Goal: Task Accomplishment & Management: Manage account settings

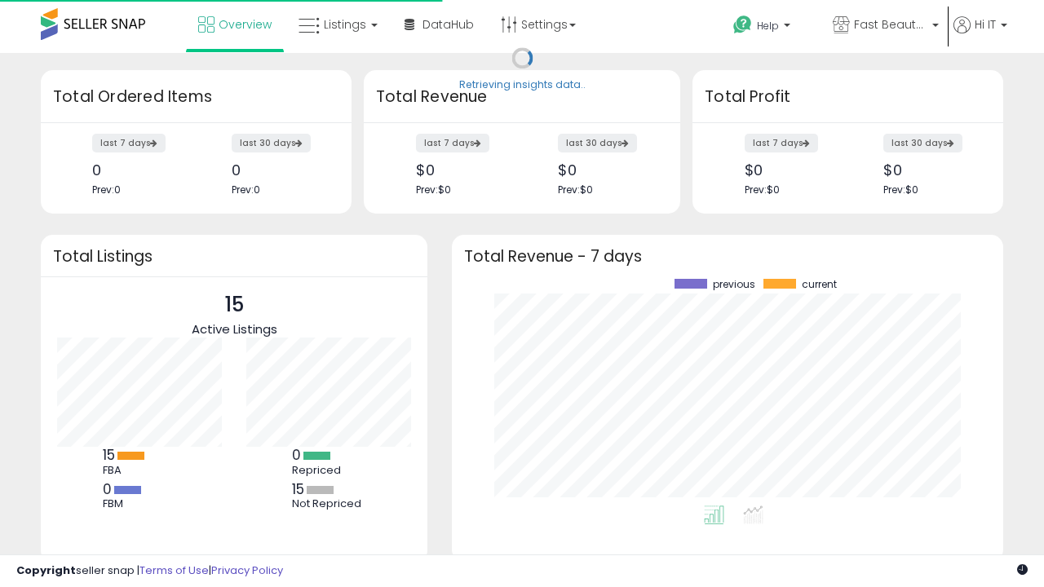
scroll to position [227, 519]
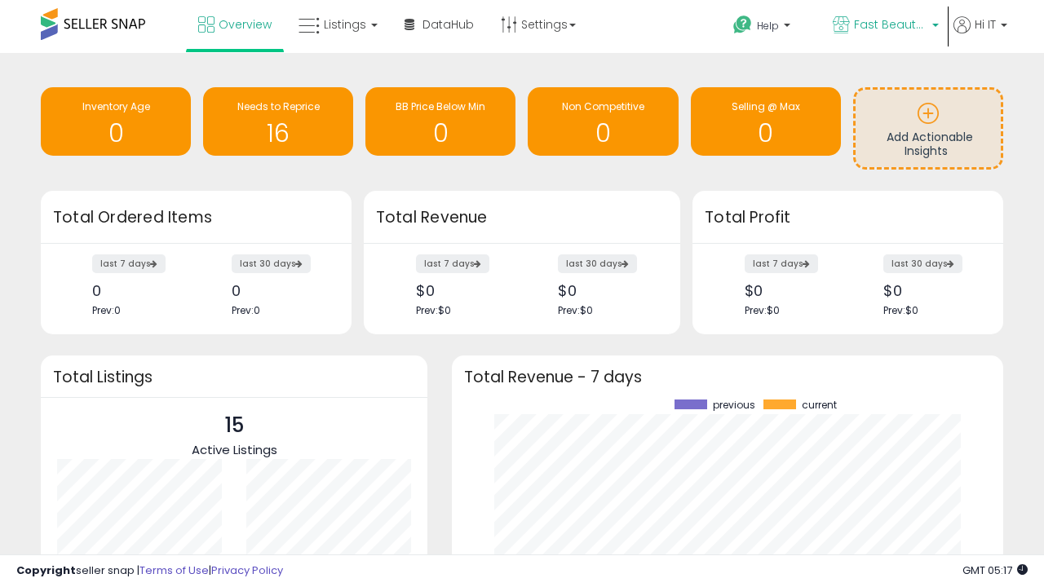
click at [884, 26] on span "Fast Beauty ([GEOGRAPHIC_DATA])" at bounding box center [890, 24] width 73 height 16
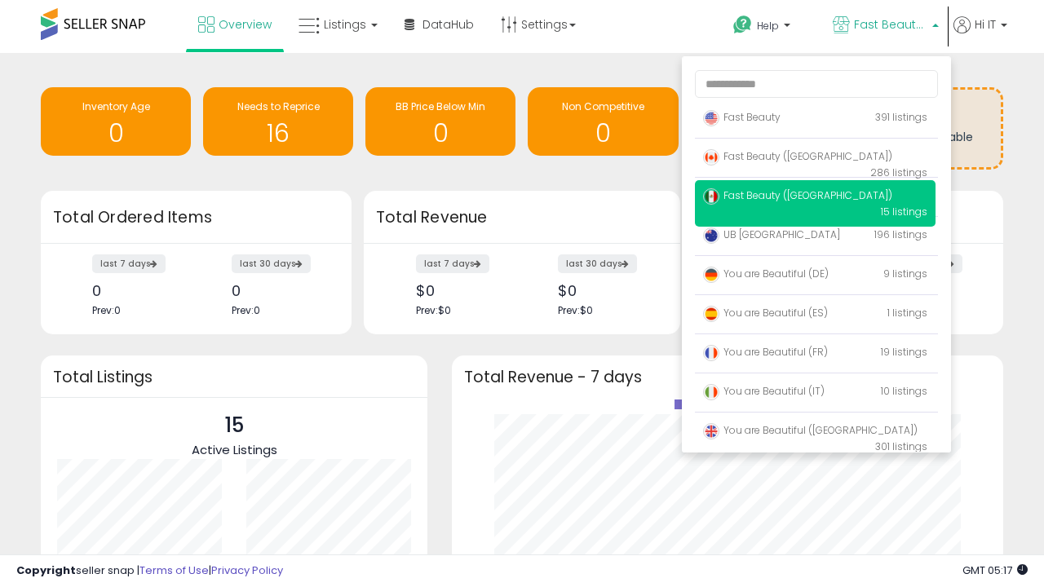
click at [815, 394] on span "You are Beautiful (IT)" at bounding box center [764, 391] width 122 height 14
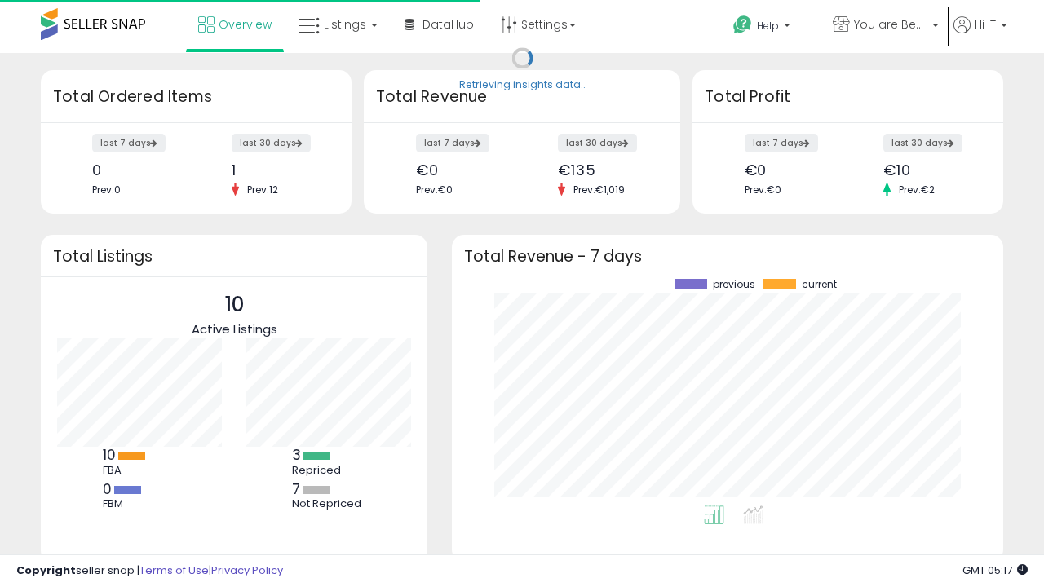
scroll to position [227, 519]
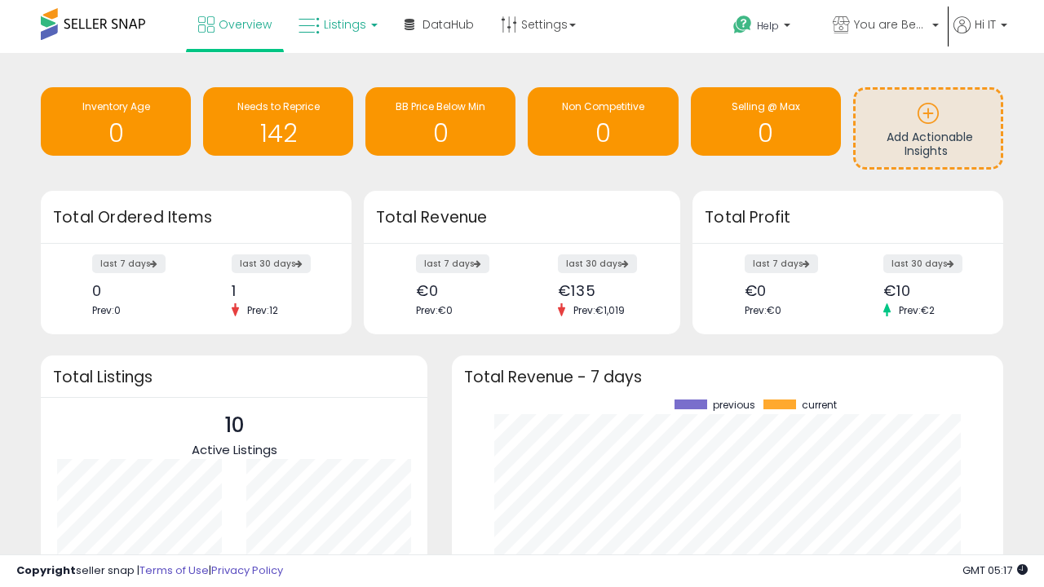
click at [336, 24] on span "Listings" at bounding box center [345, 24] width 42 height 16
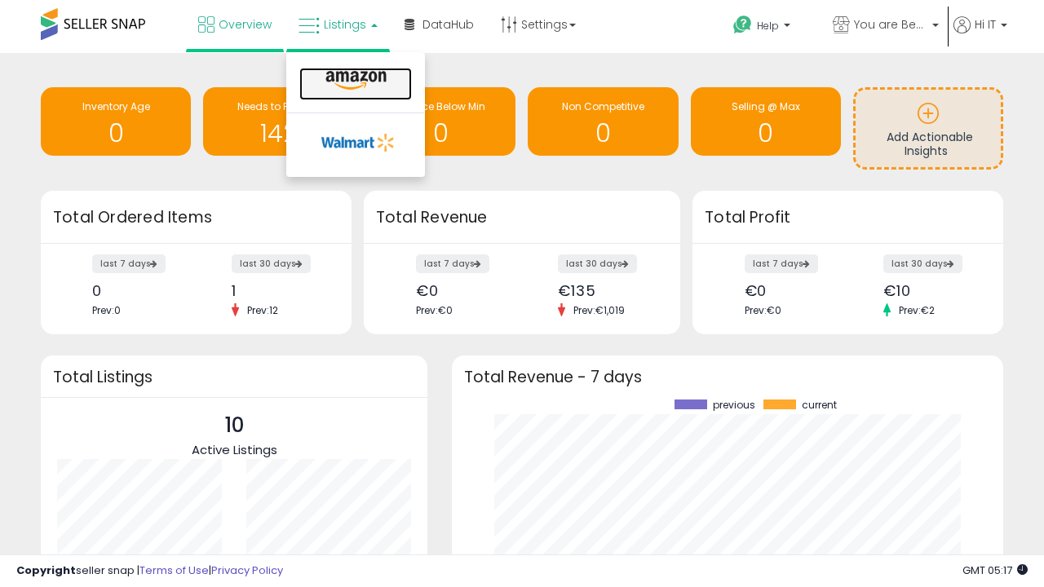
click at [354, 81] on icon at bounding box center [356, 80] width 71 height 21
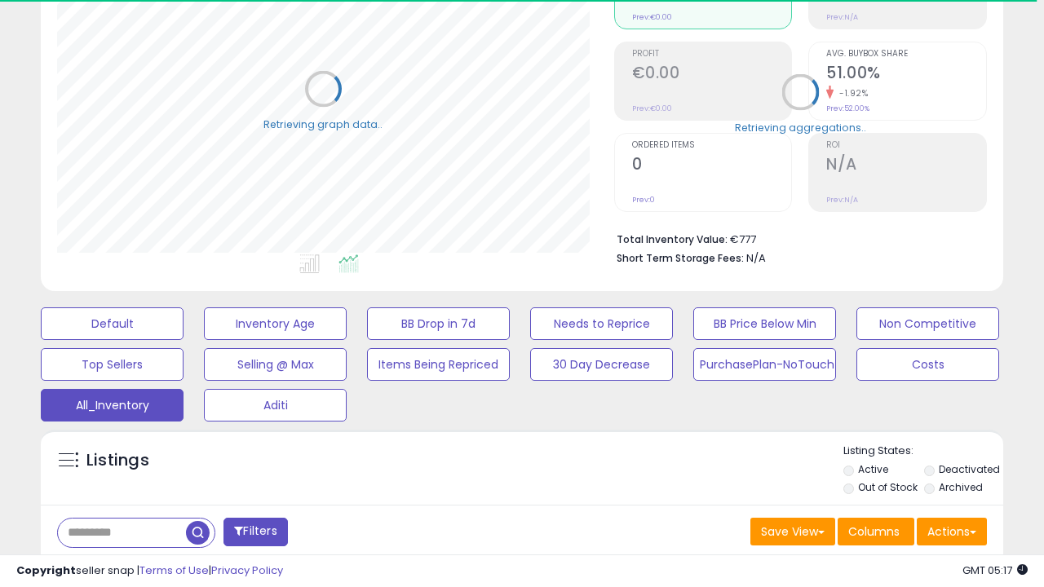
scroll to position [487, 0]
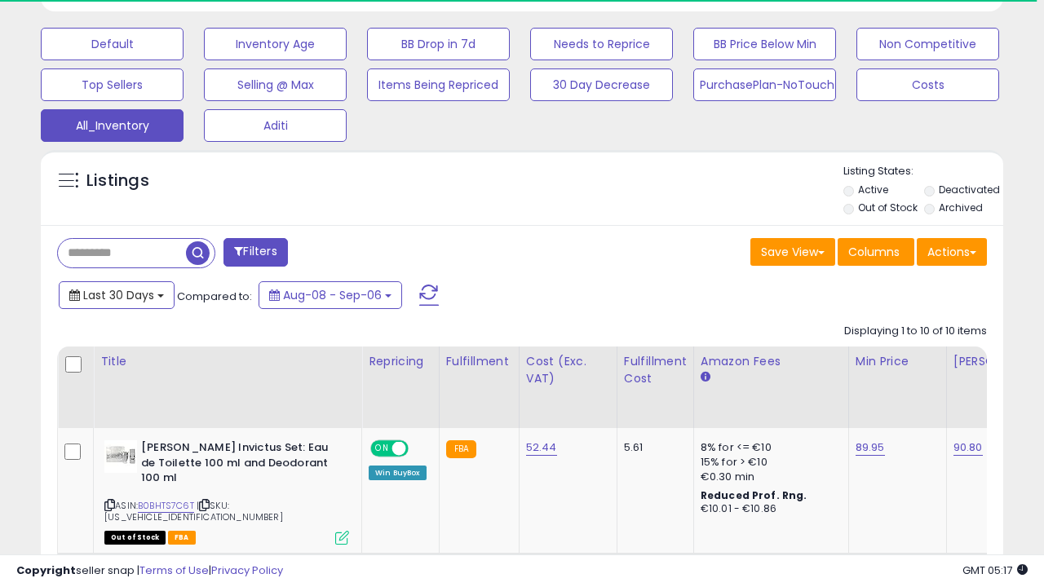
click at [116, 294] on span "Last 30 Days" at bounding box center [118, 295] width 71 height 16
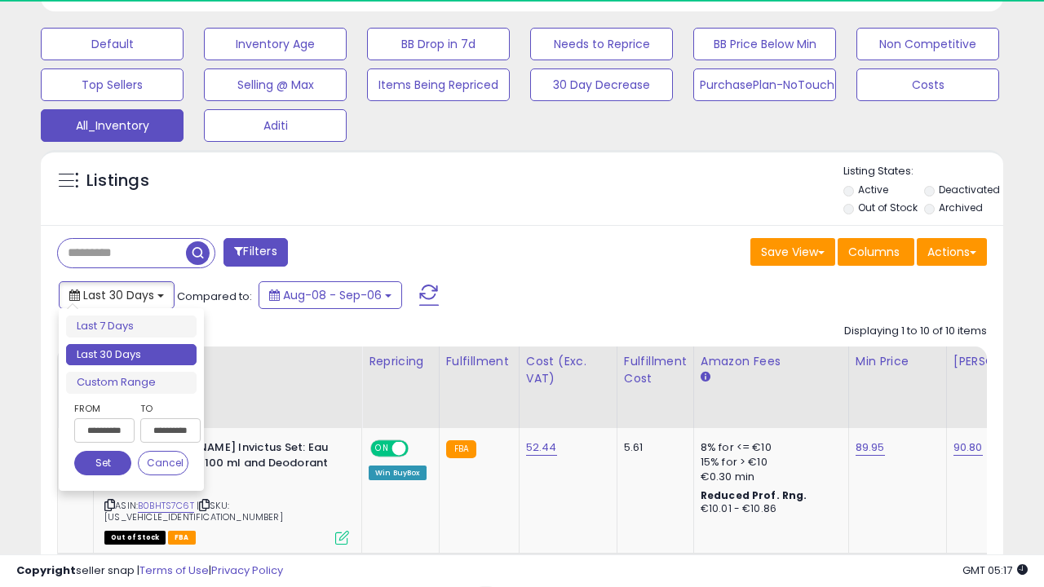
scroll to position [334, 556]
click at [131, 355] on li "Last 30 Days" at bounding box center [131, 355] width 131 height 22
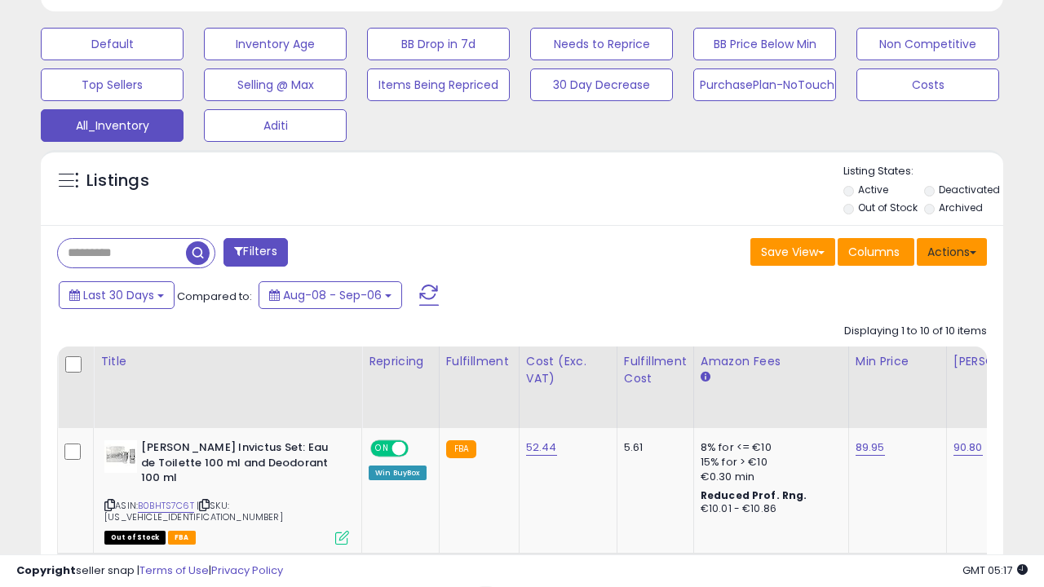
click at [952, 250] on button "Actions" at bounding box center [952, 252] width 70 height 28
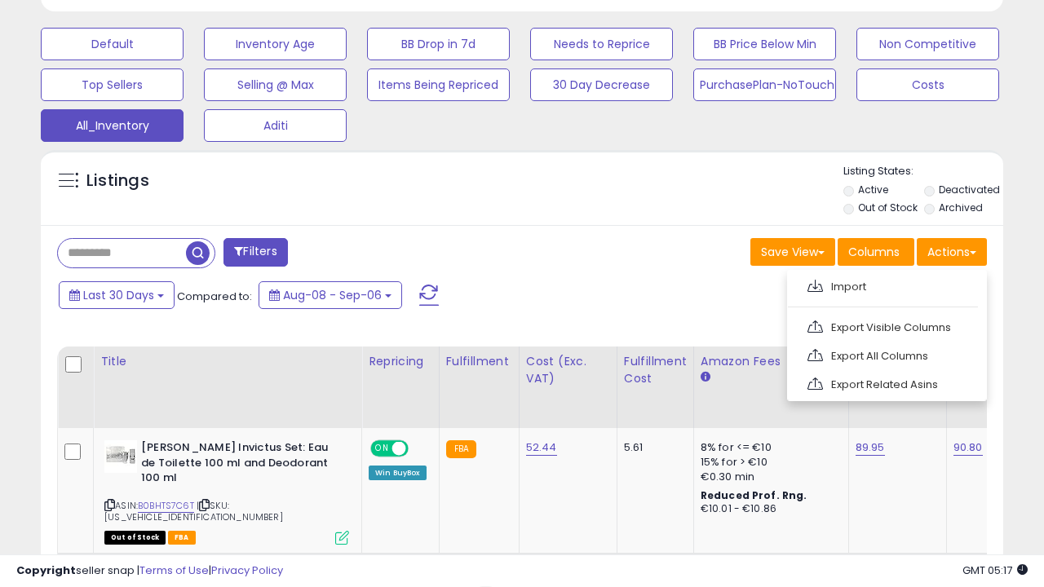
click at [885, 354] on link "Export All Columns" at bounding box center [885, 355] width 179 height 25
